Goal: Navigation & Orientation: Find specific page/section

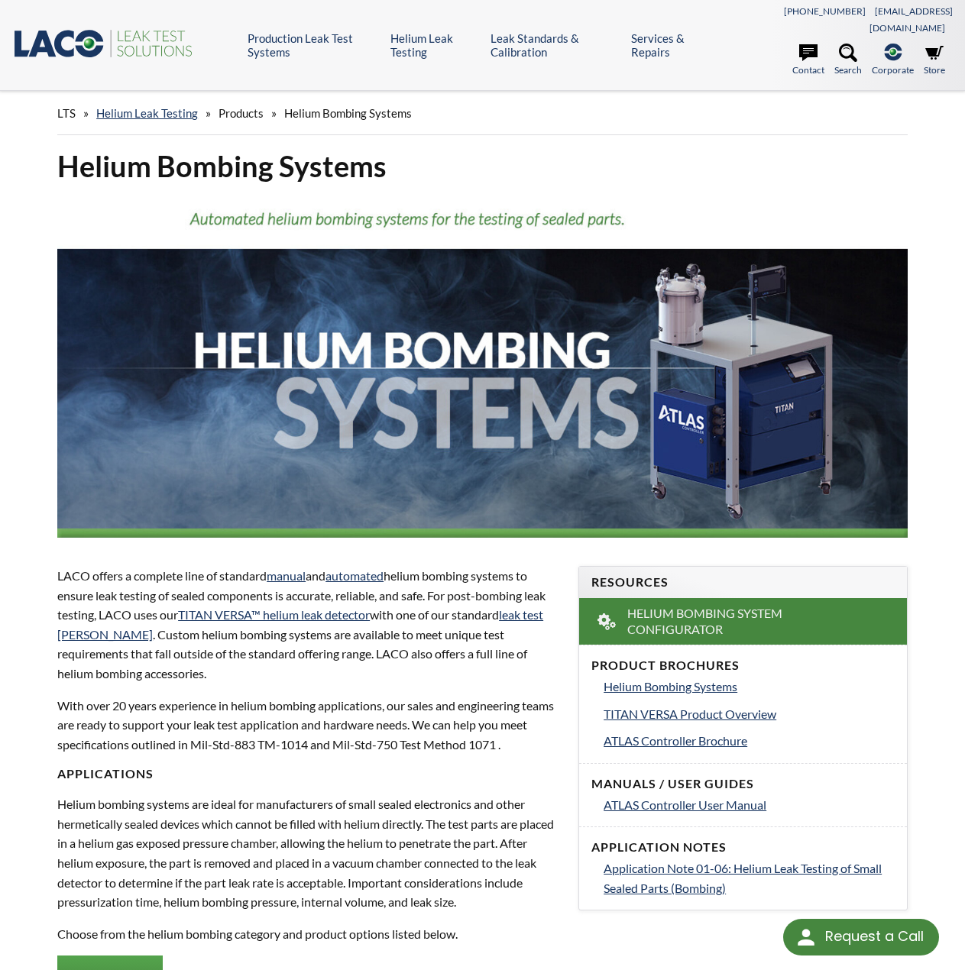
select select "Language Translate Widget"
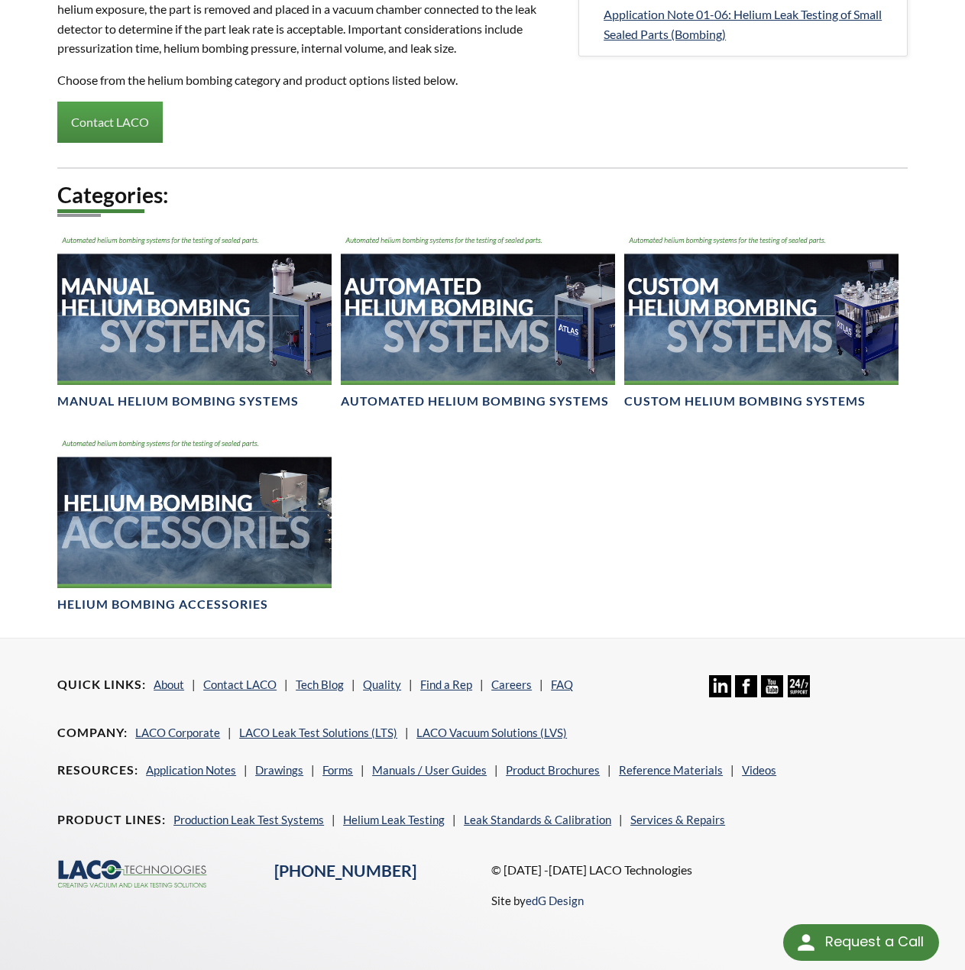
scroll to position [859, 0]
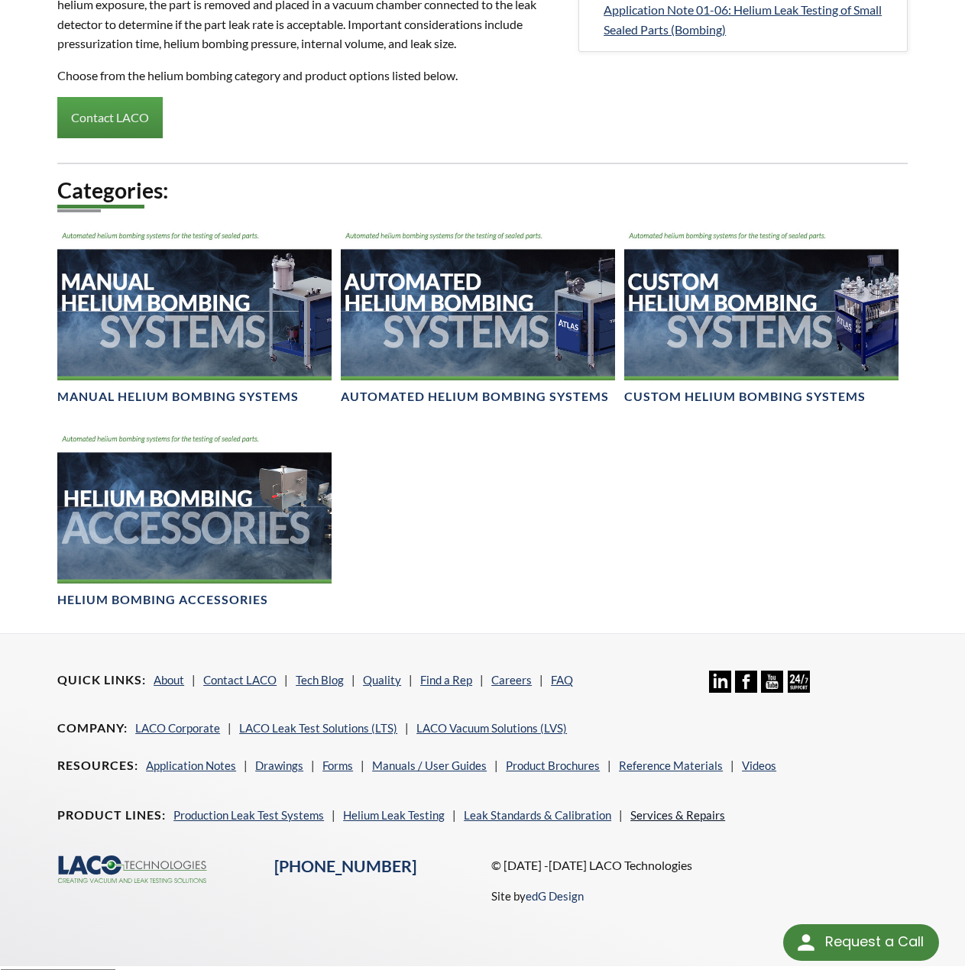
click at [652, 808] on link "Services & Repairs" at bounding box center [677, 815] width 95 height 14
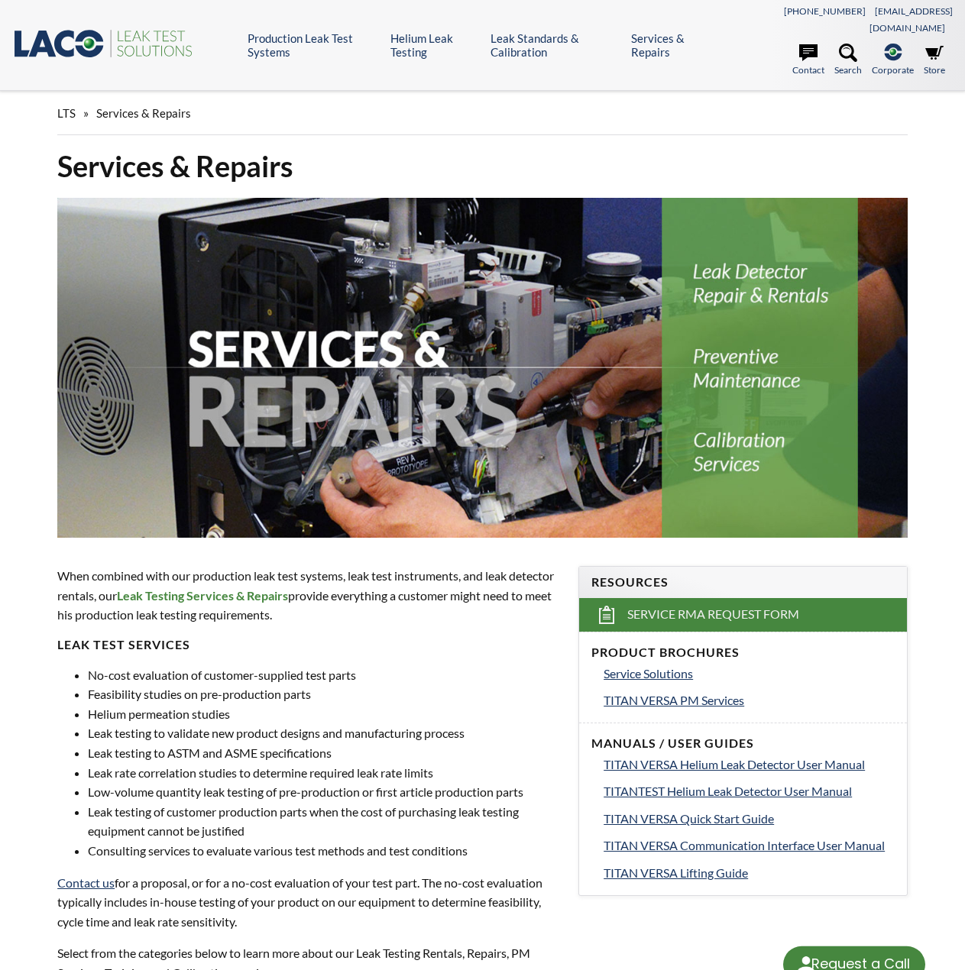
select select "Language Translate Widget"
